Goal: Information Seeking & Learning: Find specific page/section

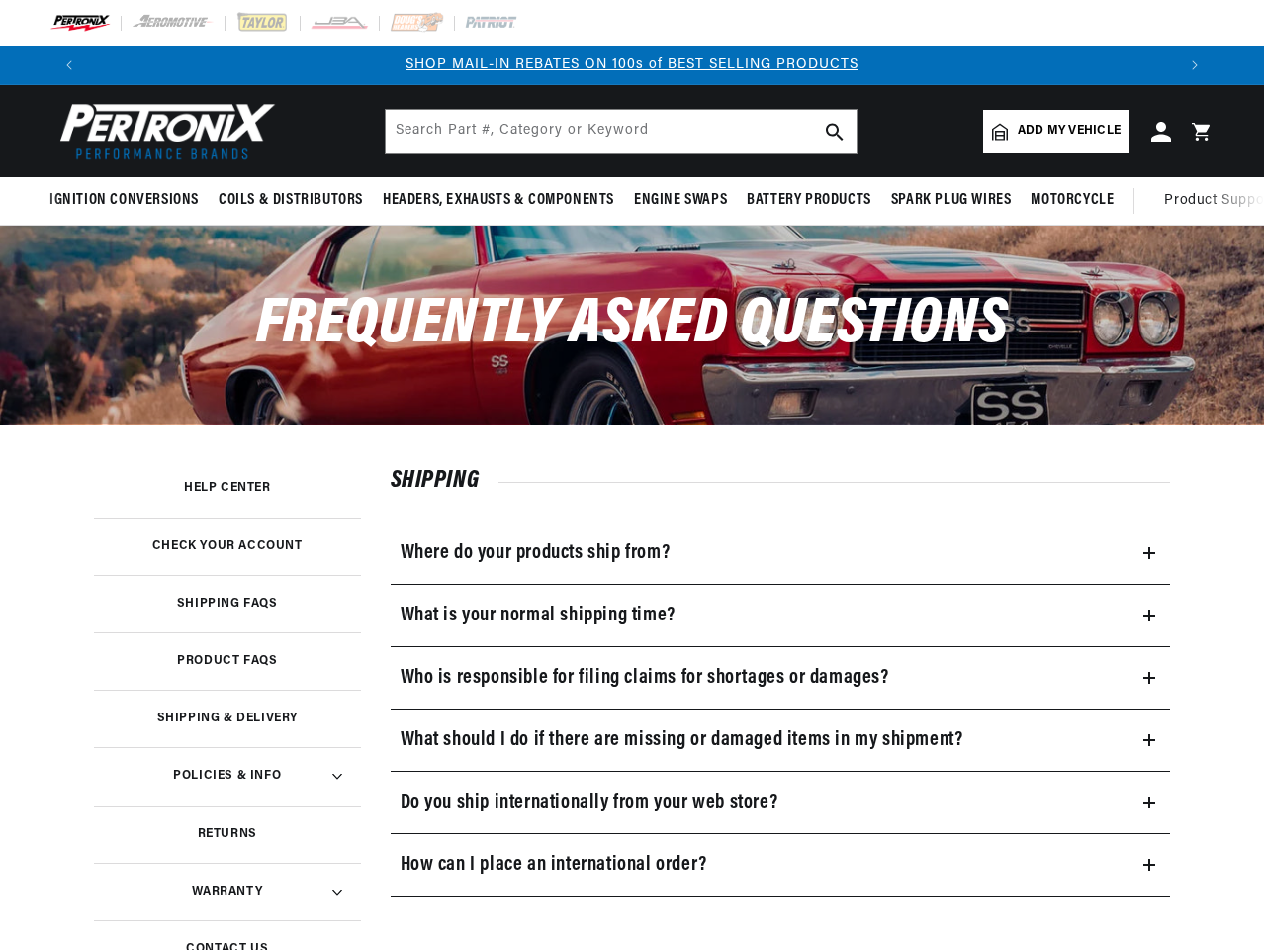
scroll to position [0, 2172]
